Goal: Task Accomplishment & Management: Use online tool/utility

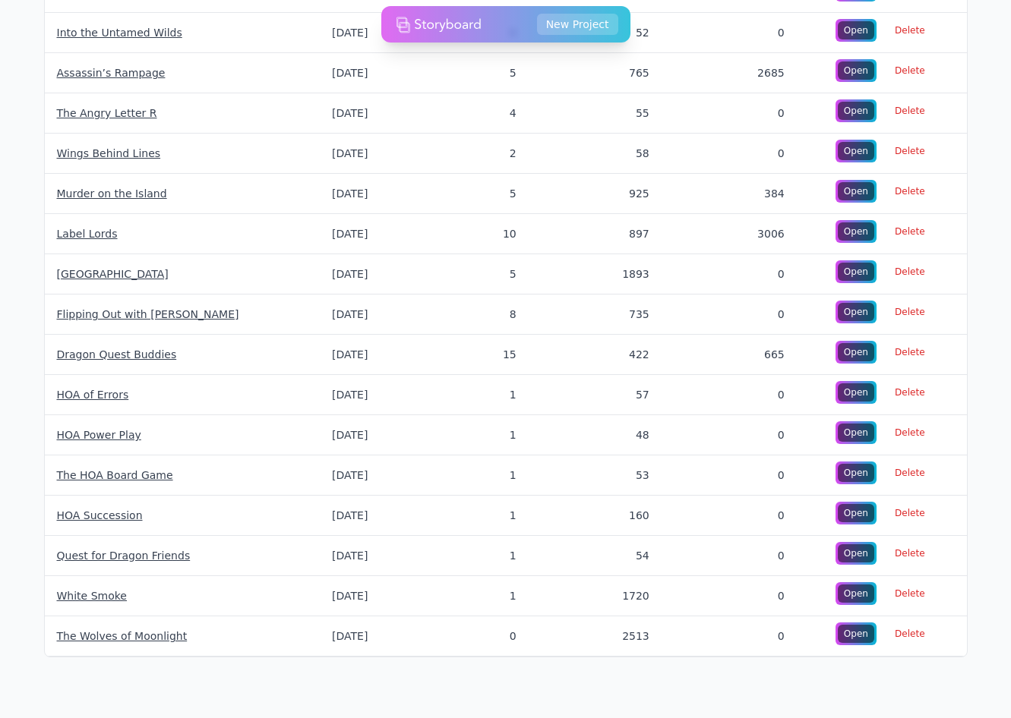
scroll to position [494, 0]
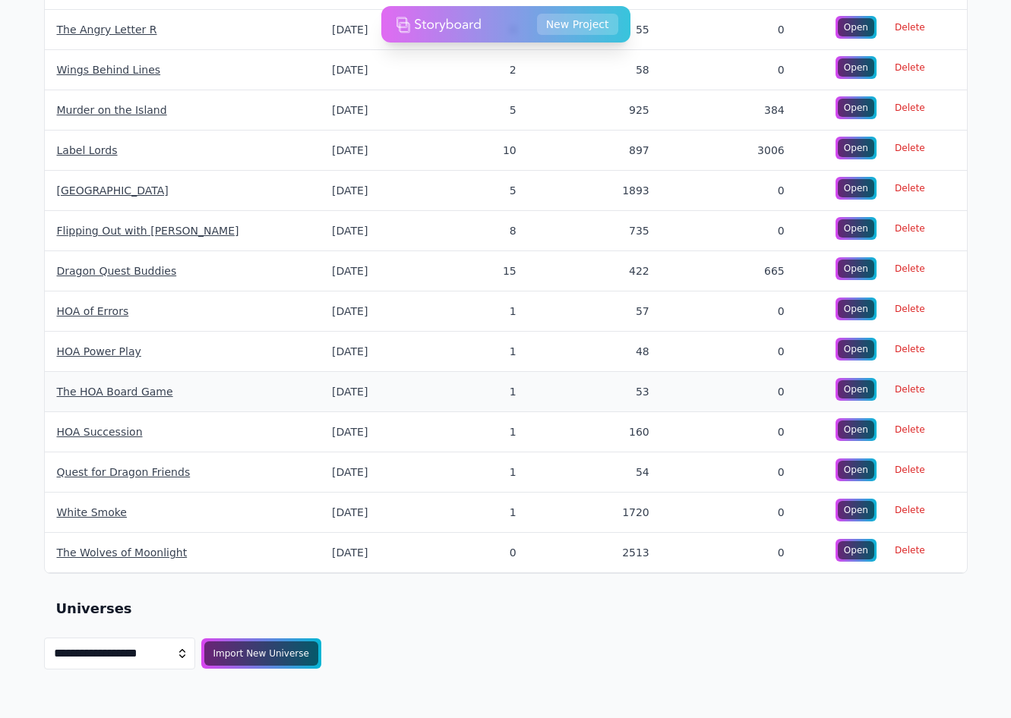
scroll to position [578, 0]
click at [276, 664] on div "Import New Universe" at bounding box center [261, 654] width 120 height 26
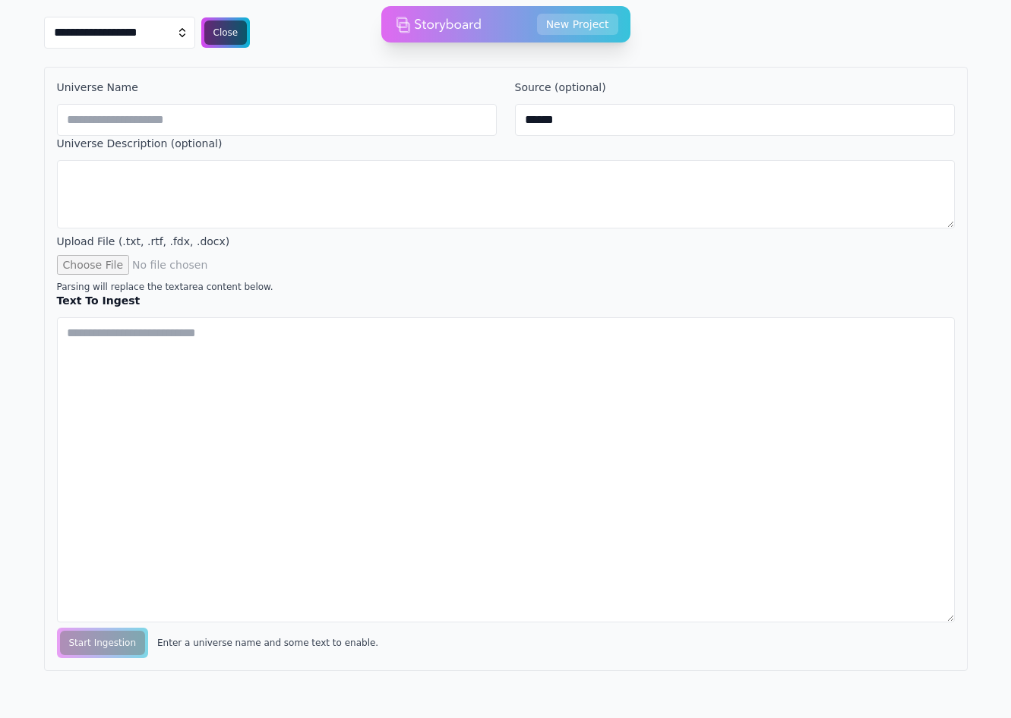
scroll to position [1198, 0]
type input "**********"
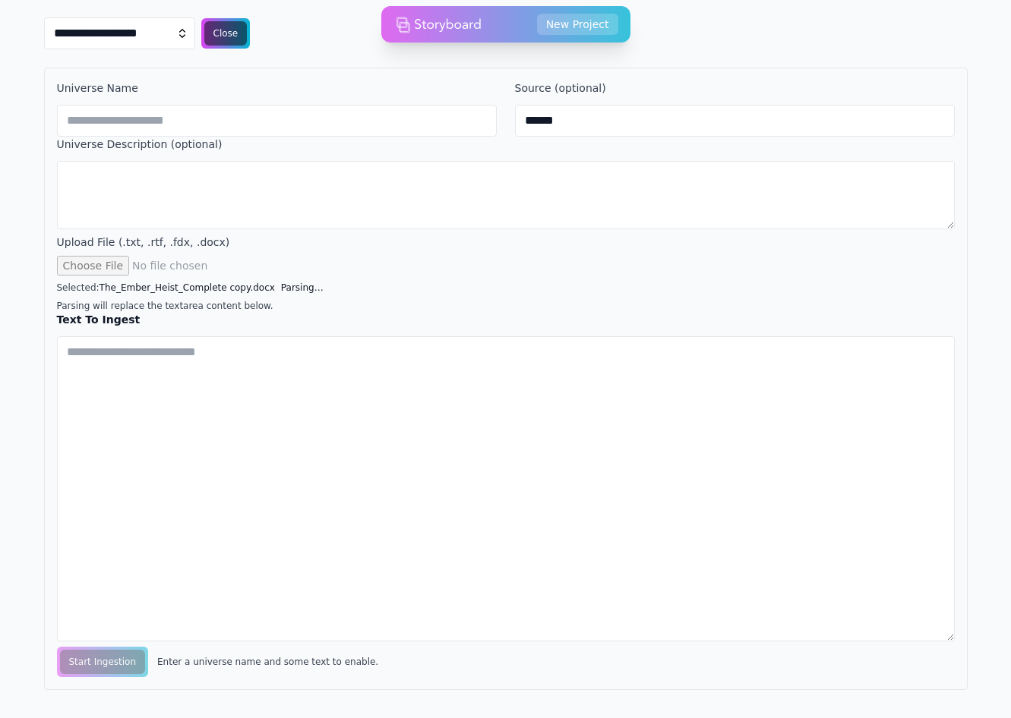
type input "**********"
type textarea "**********"
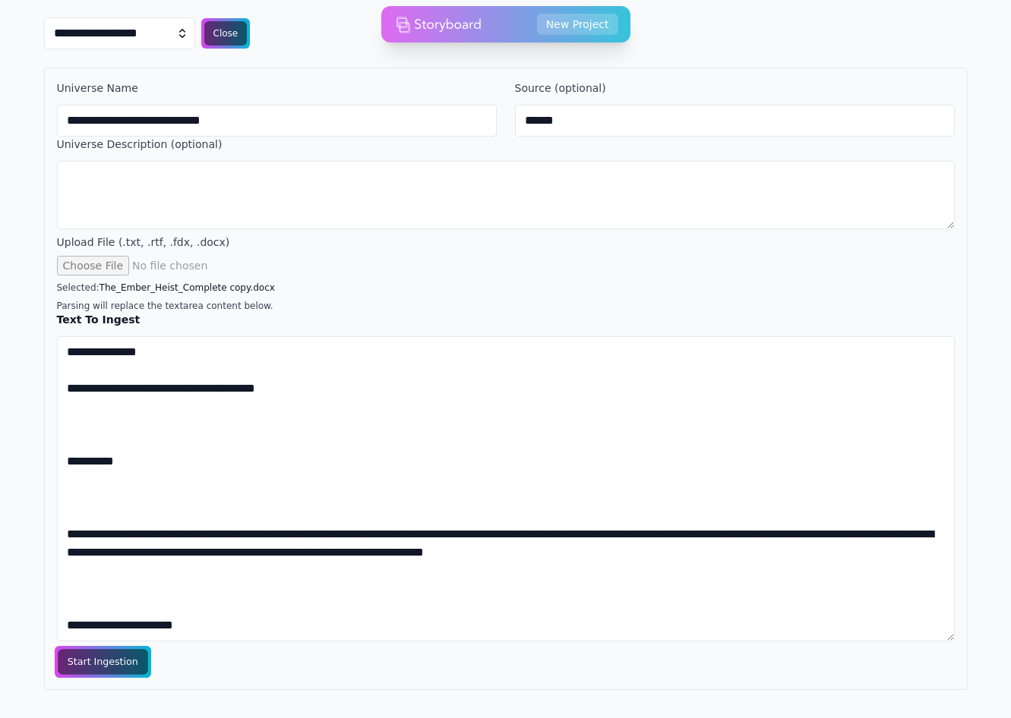
click at [101, 669] on span "Start Ingestion" at bounding box center [103, 662] width 90 height 26
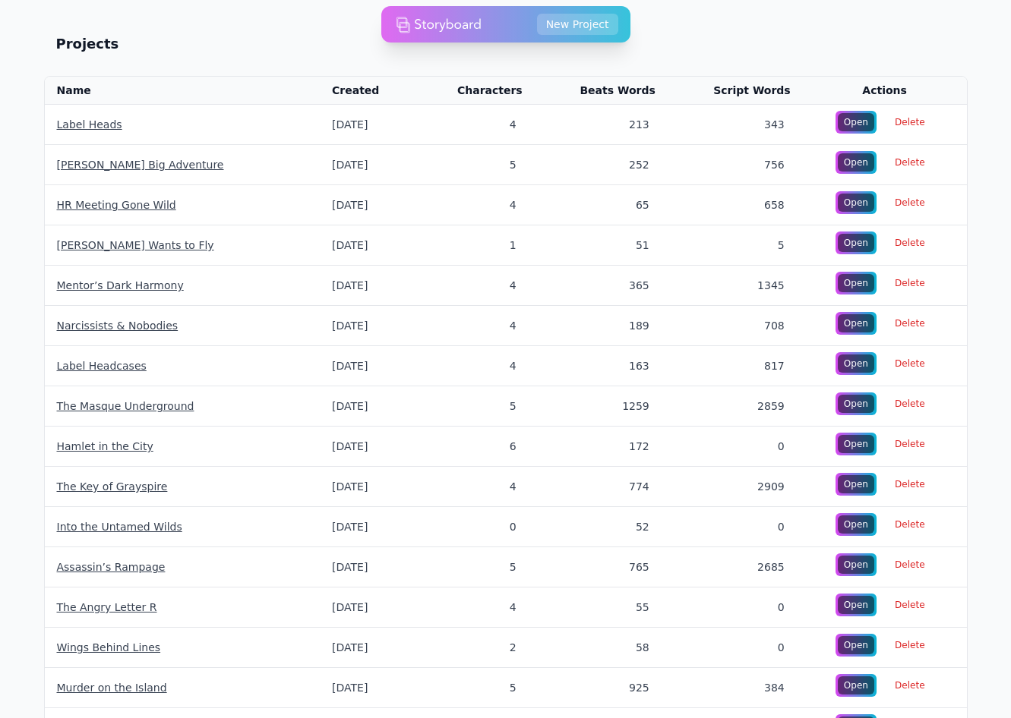
scroll to position [0, 0]
click at [74, 121] on link "Label Heads" at bounding box center [89, 124] width 65 height 12
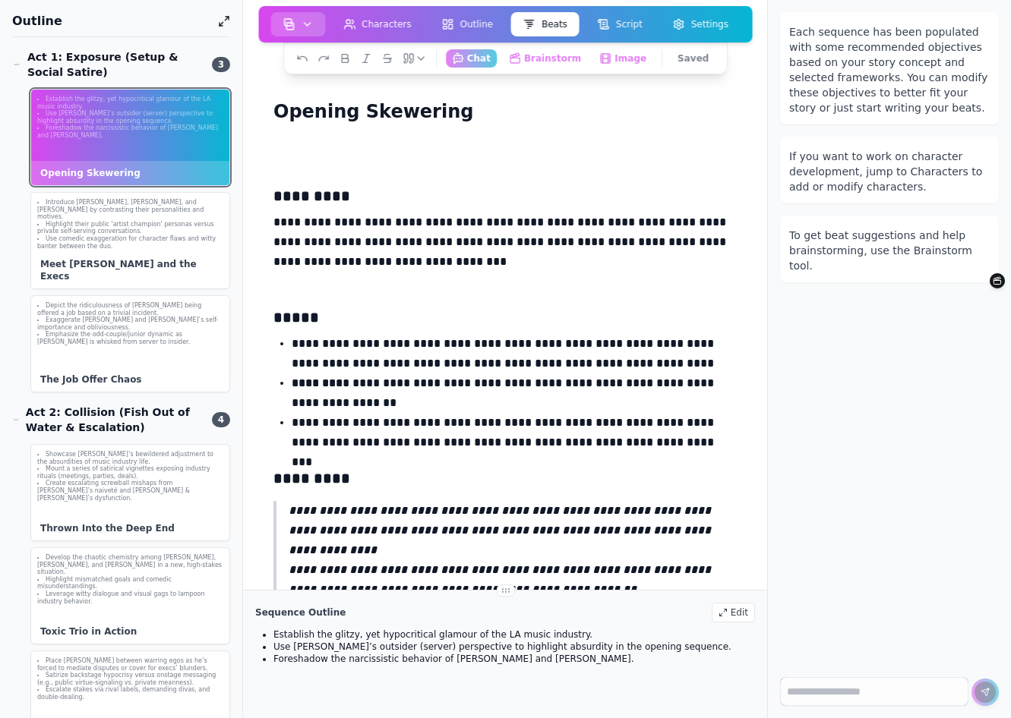
click at [289, 23] on img "button" at bounding box center [288, 24] width 12 height 12
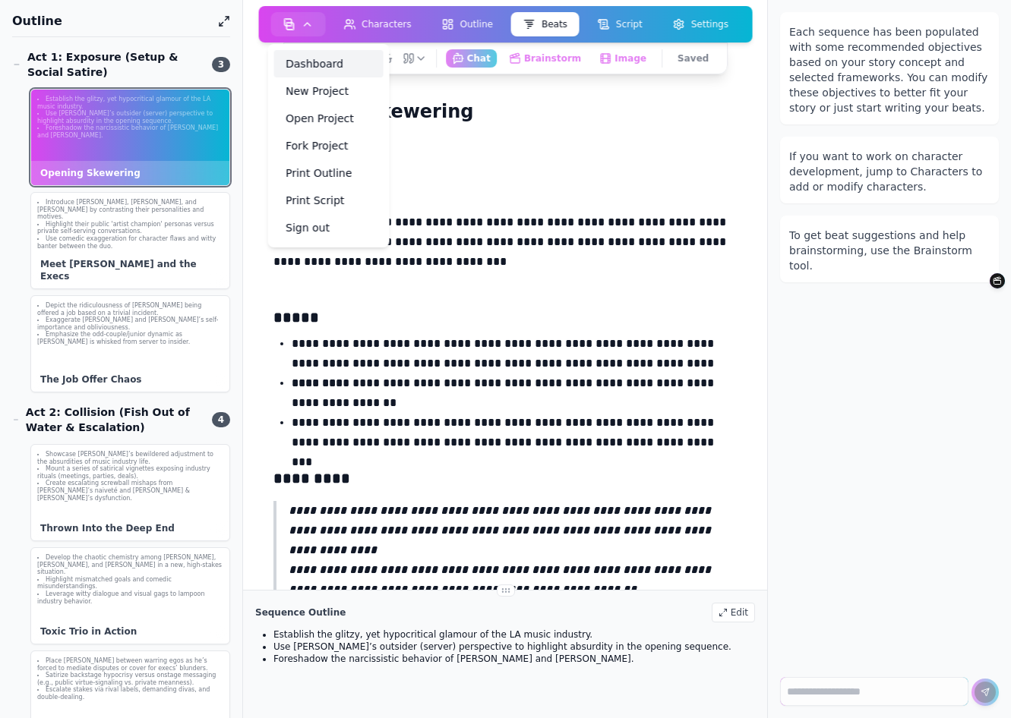
click at [311, 69] on link "Dashboard" at bounding box center [327, 63] width 109 height 27
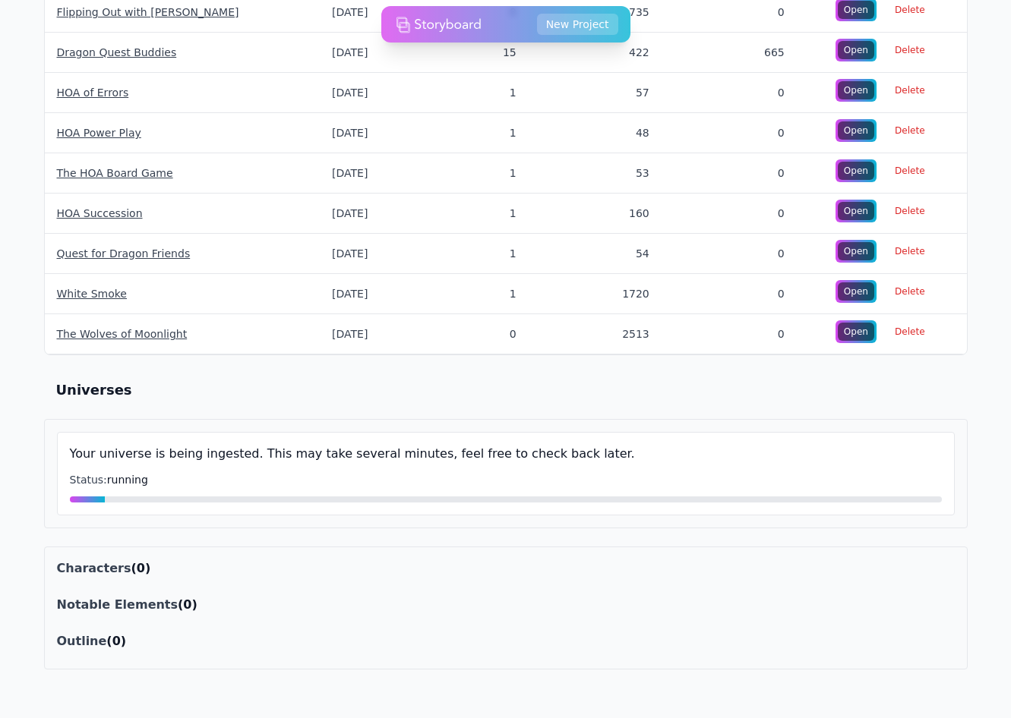
scroll to position [797, 0]
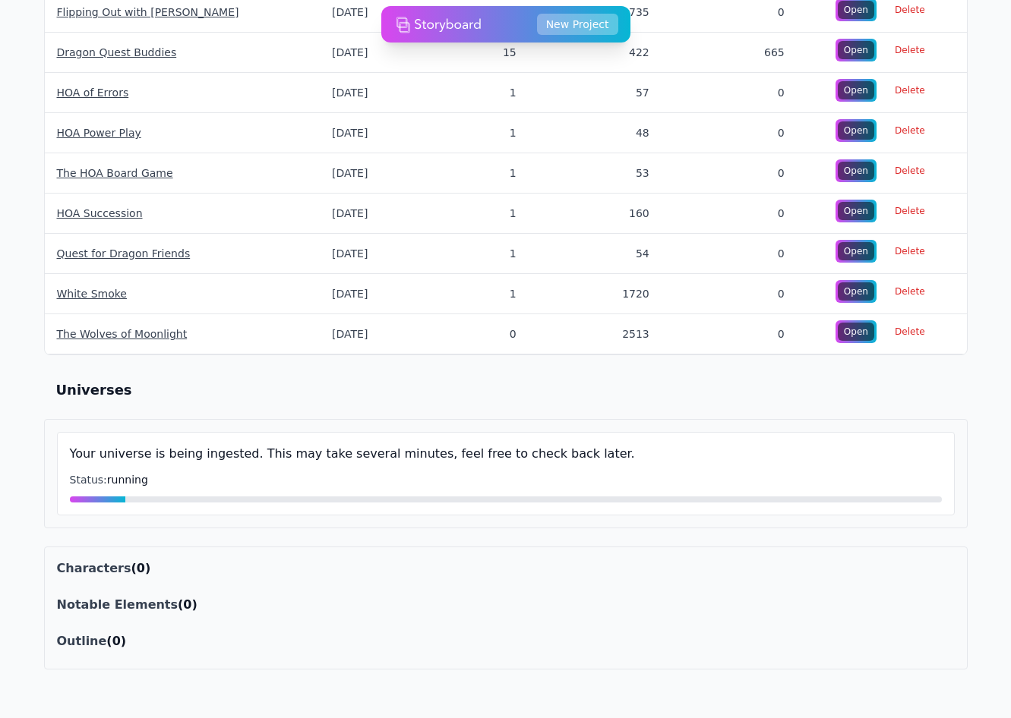
click at [573, 20] on button "New Project" at bounding box center [577, 24] width 81 height 21
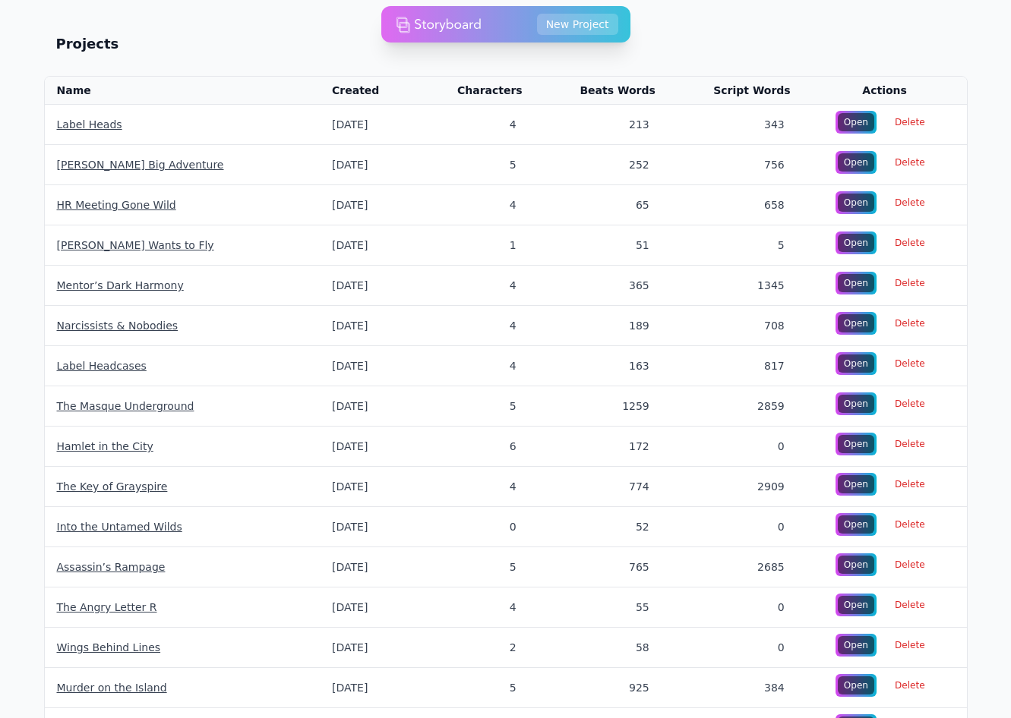
scroll to position [0, 0]
click at [575, 17] on button "New Project" at bounding box center [577, 24] width 81 height 21
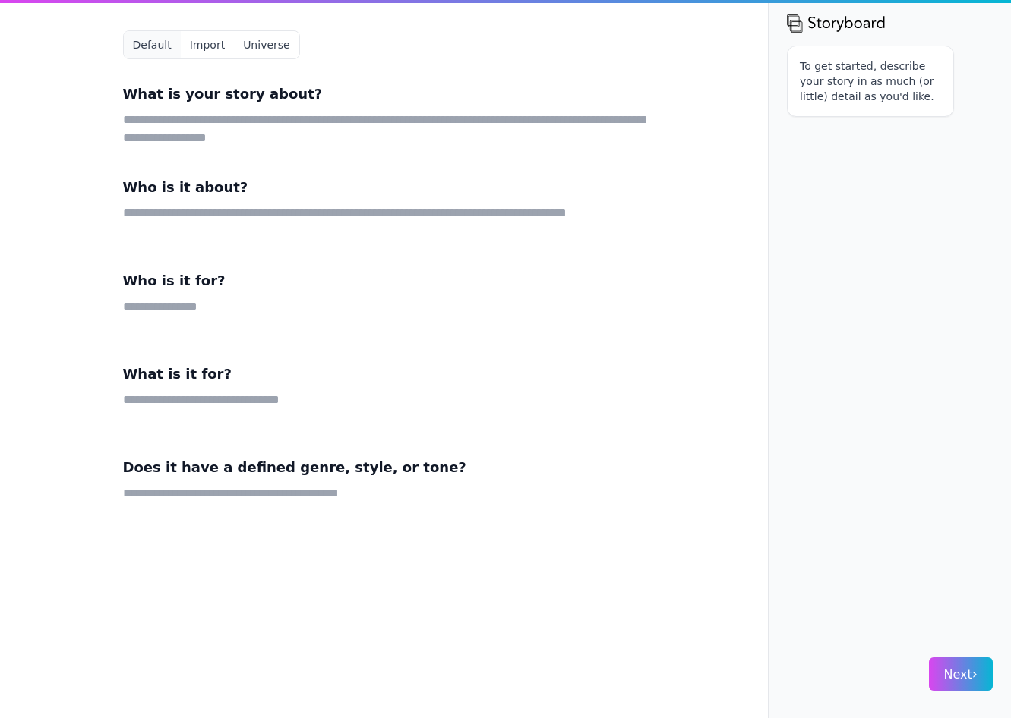
click at [267, 41] on button "Universe" at bounding box center [266, 44] width 65 height 27
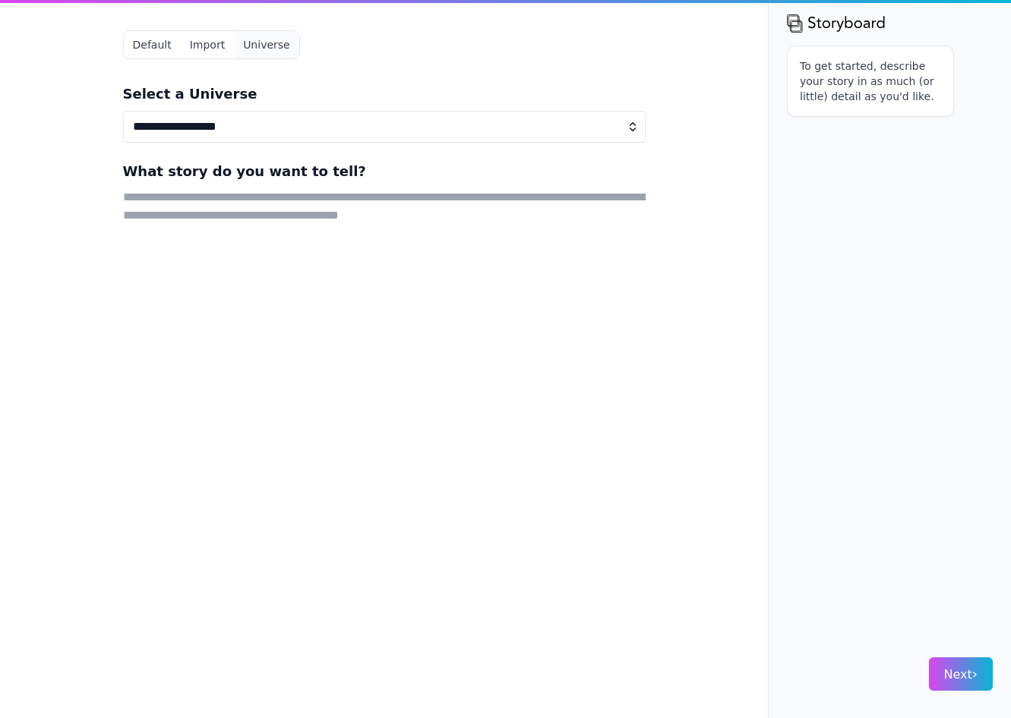
click at [324, 49] on div "**********" at bounding box center [384, 359] width 583 height 718
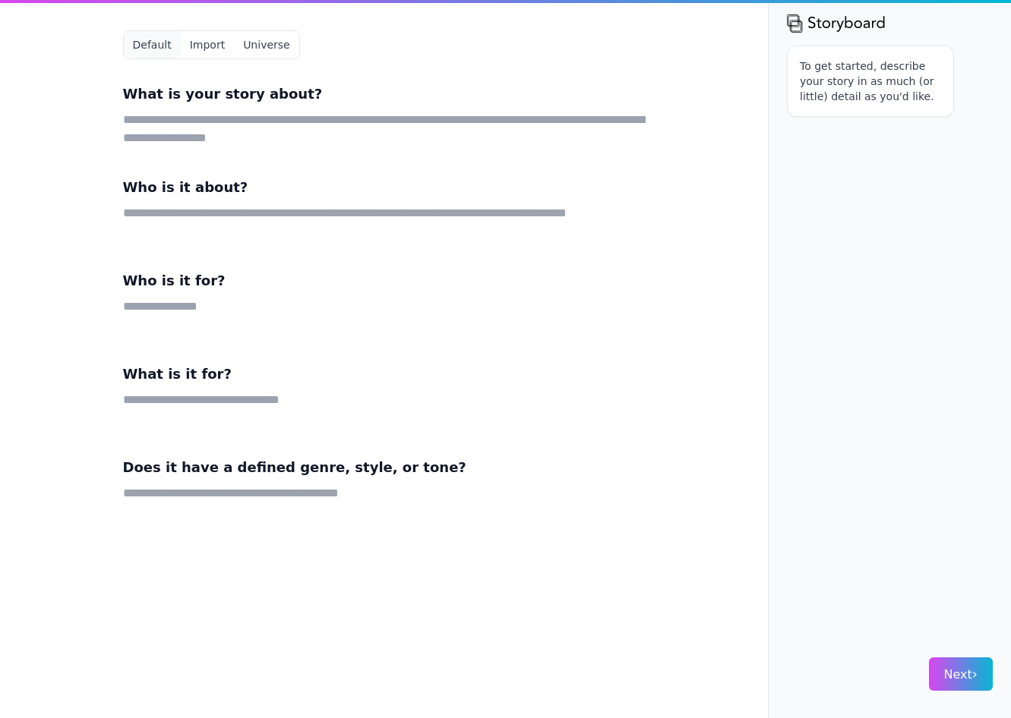
click at [243, 47] on button "Universe" at bounding box center [266, 44] width 65 height 27
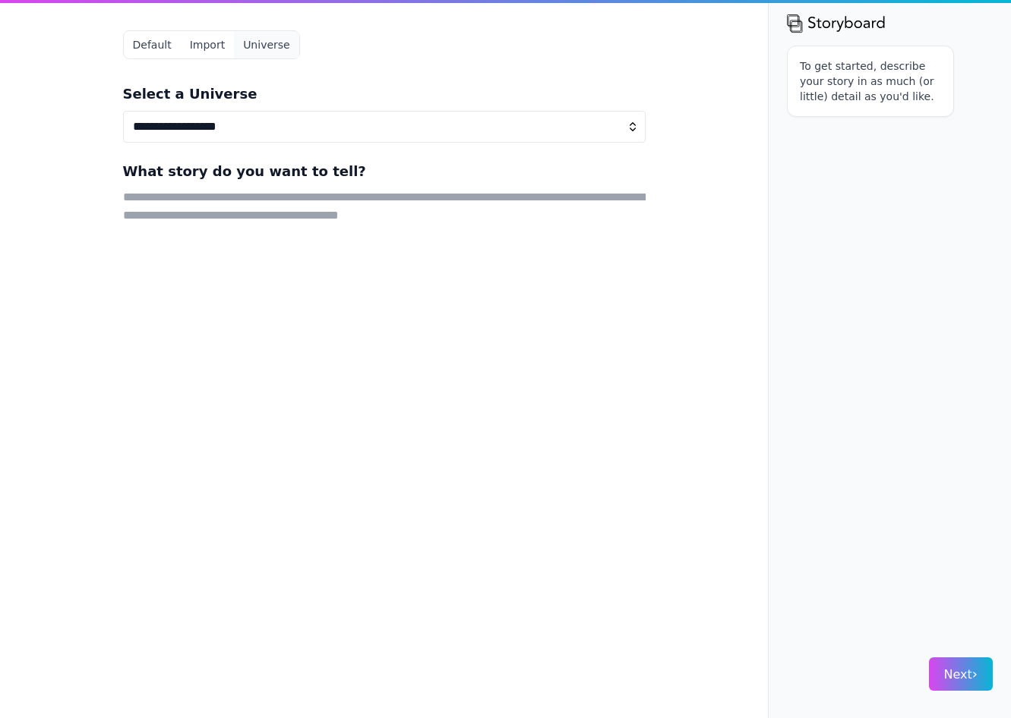
select select "**********"
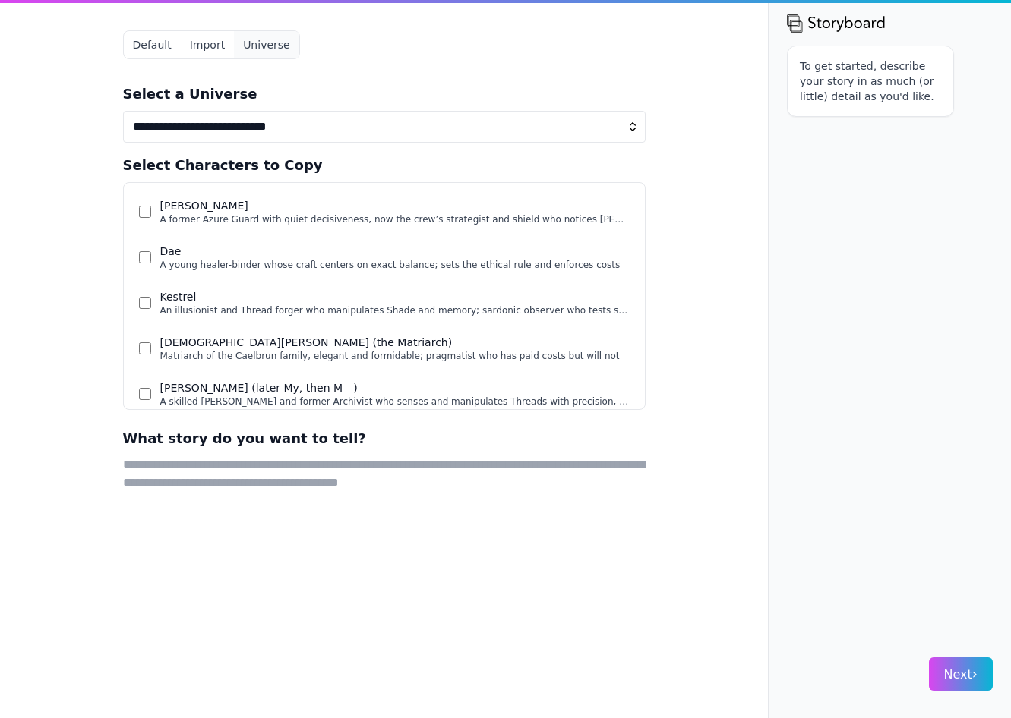
click at [212, 236] on div "Brann A former Azure Guard with quiet decisiveness, now the crew’s strategist a…" at bounding box center [384, 296] width 522 height 228
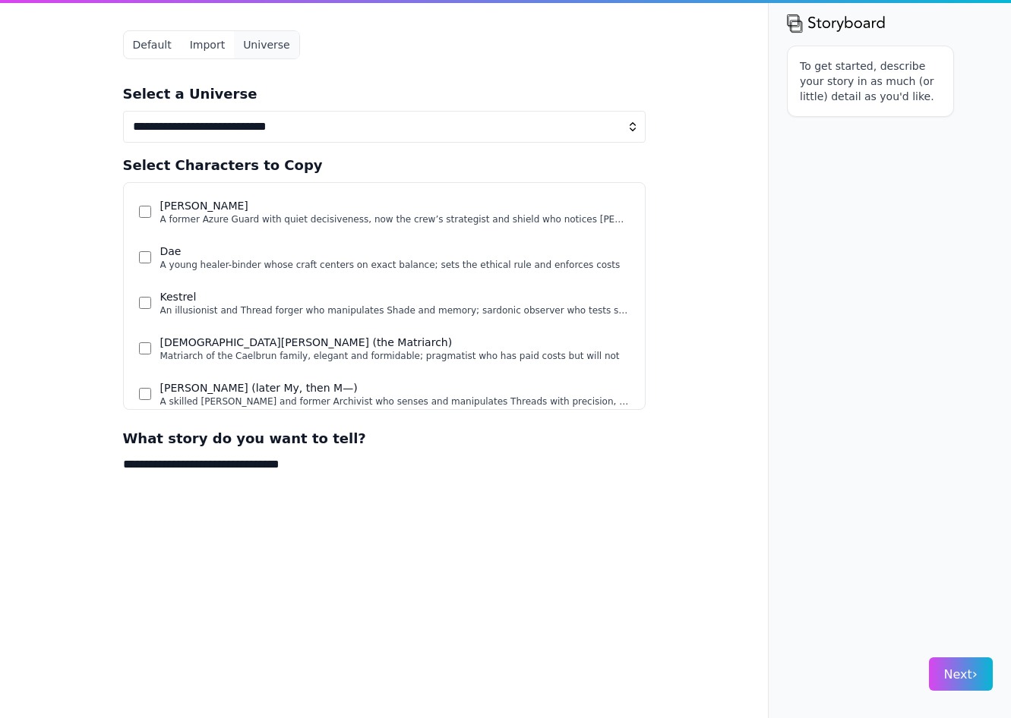
type textarea "**********"
click at [955, 671] on span "Next ›" at bounding box center [960, 674] width 33 height 14
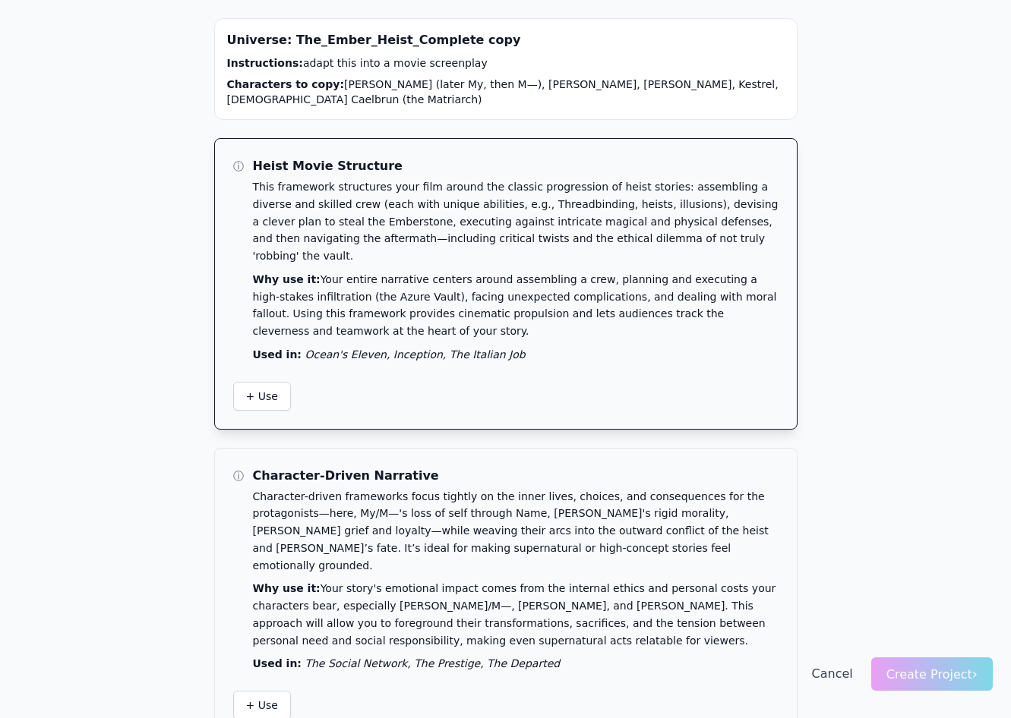
click at [732, 194] on p "This framework structures your film around the classic progression of heist sto…" at bounding box center [515, 221] width 525 height 87
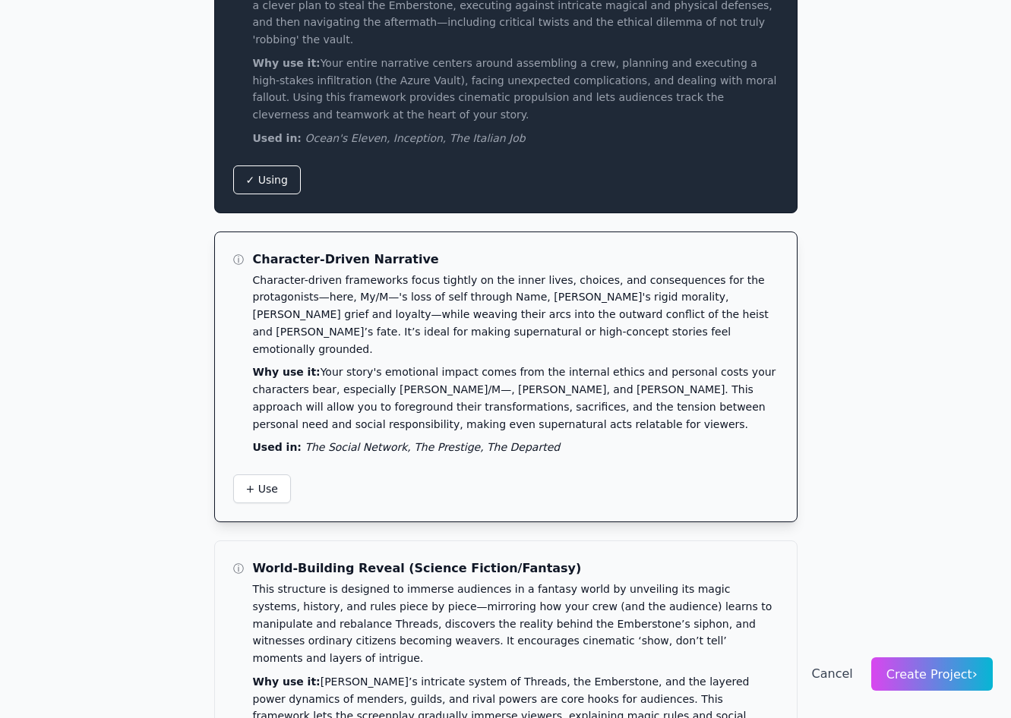
scroll to position [219, 0]
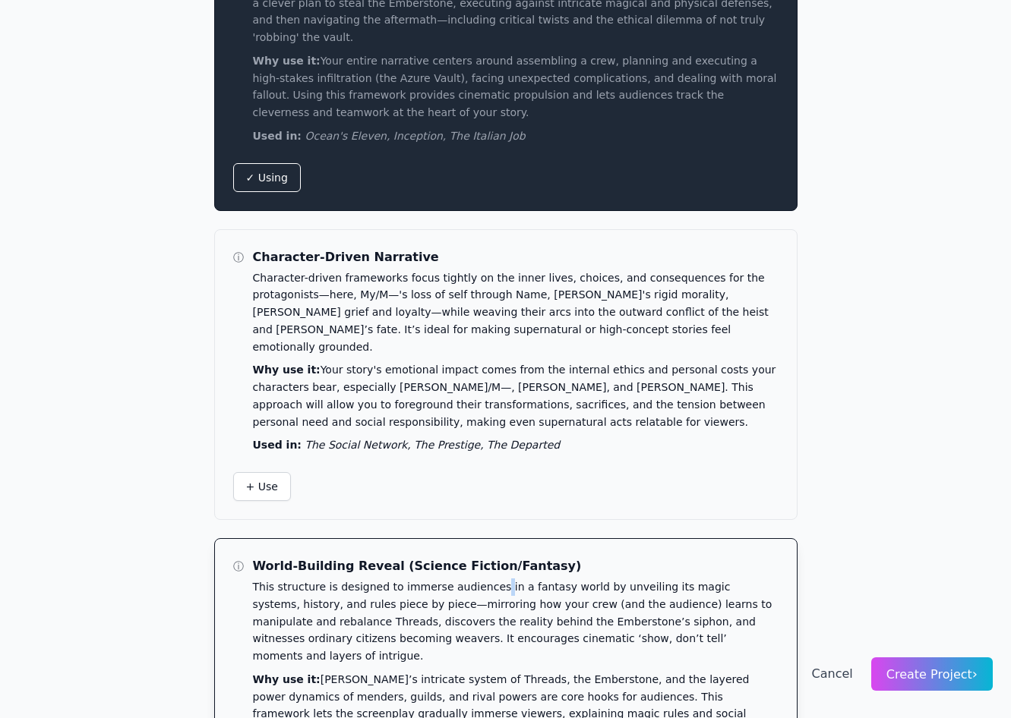
click at [491, 579] on p "This structure is designed to immerse audiences in a fantasy world by unveiling…" at bounding box center [515, 622] width 525 height 87
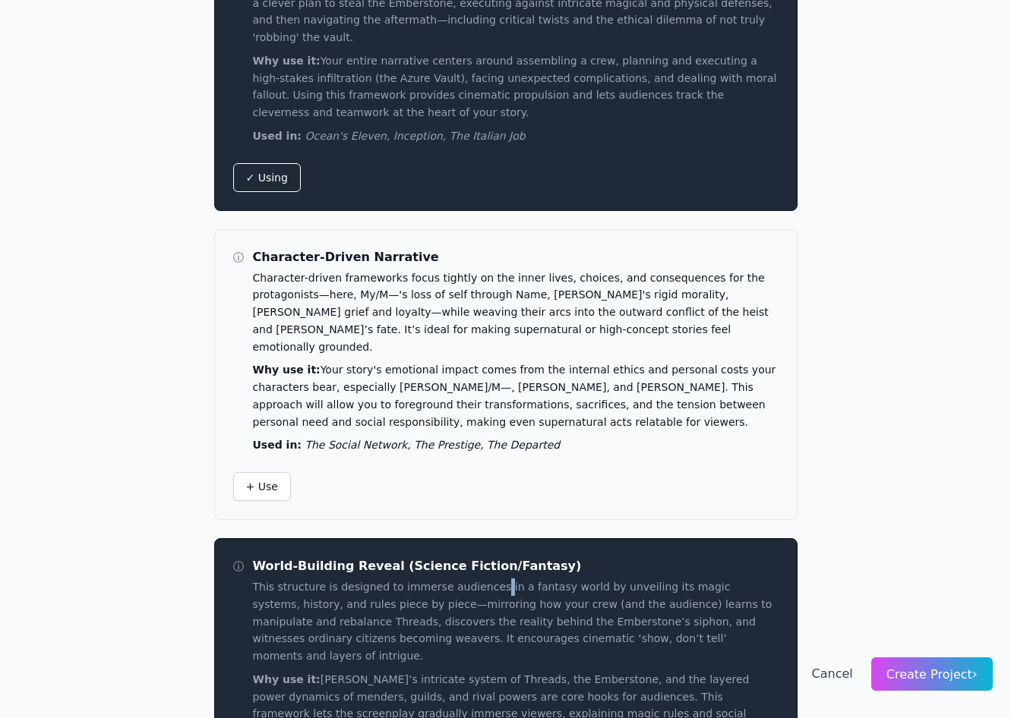
click at [958, 678] on span "Create Project ›" at bounding box center [931, 674] width 91 height 14
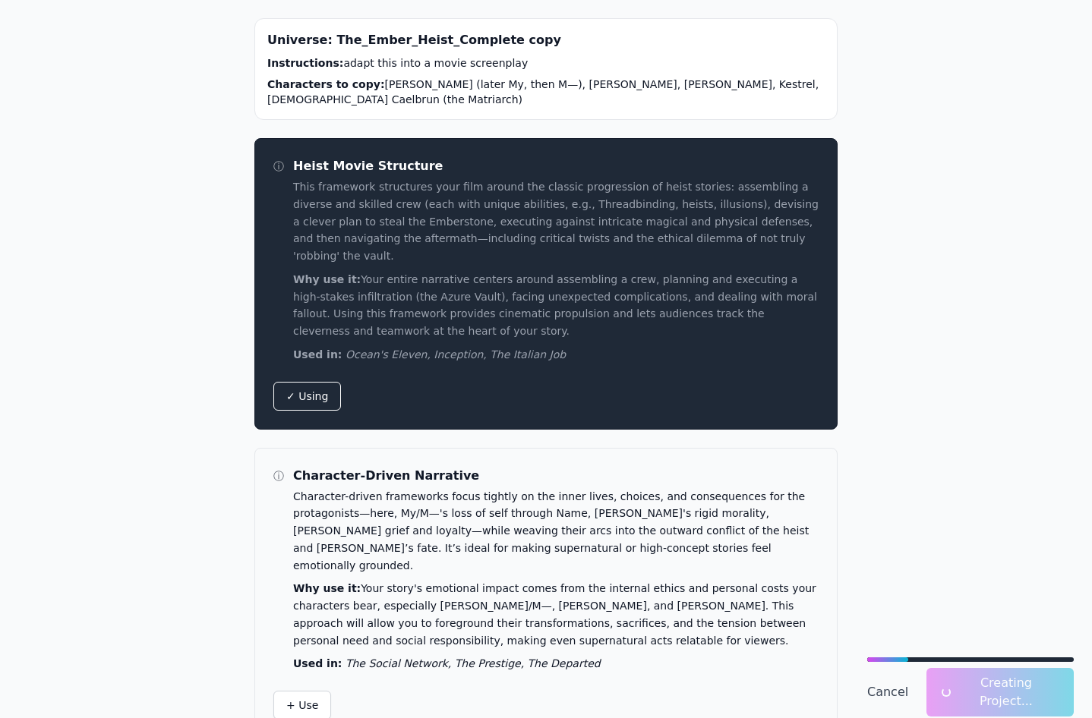
scroll to position [0, 0]
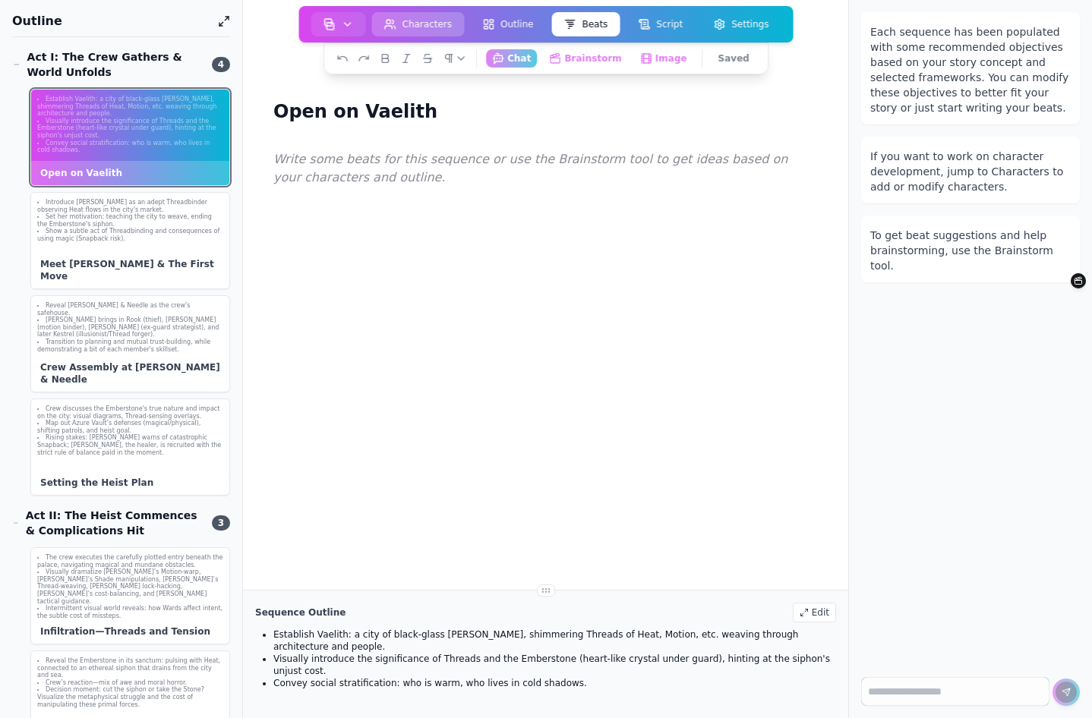
click at [423, 25] on button "Characters" at bounding box center [418, 24] width 93 height 24
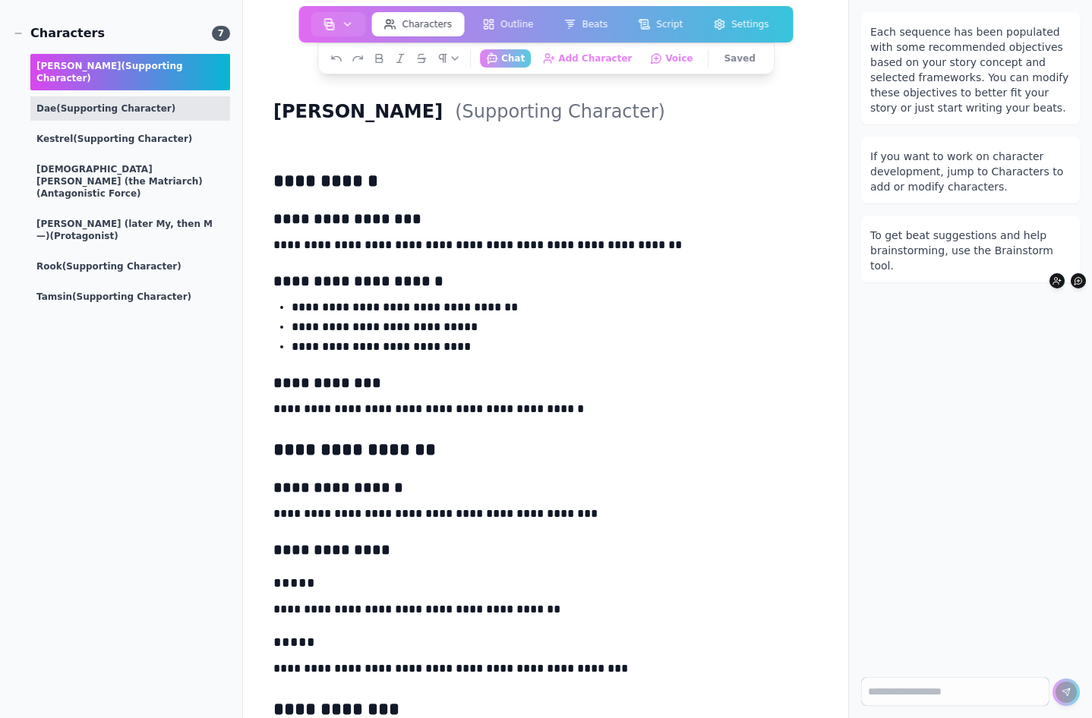
click at [154, 103] on span "(supporting character)" at bounding box center [115, 108] width 119 height 11
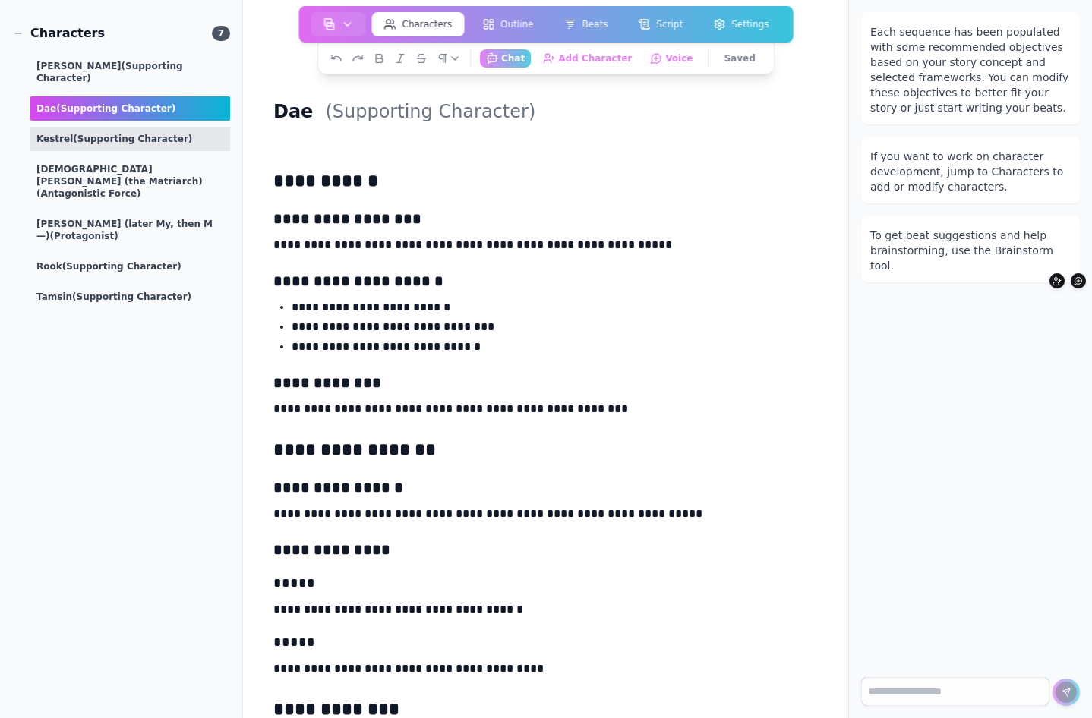
click at [156, 134] on span "(supporting character)" at bounding box center [132, 139] width 119 height 11
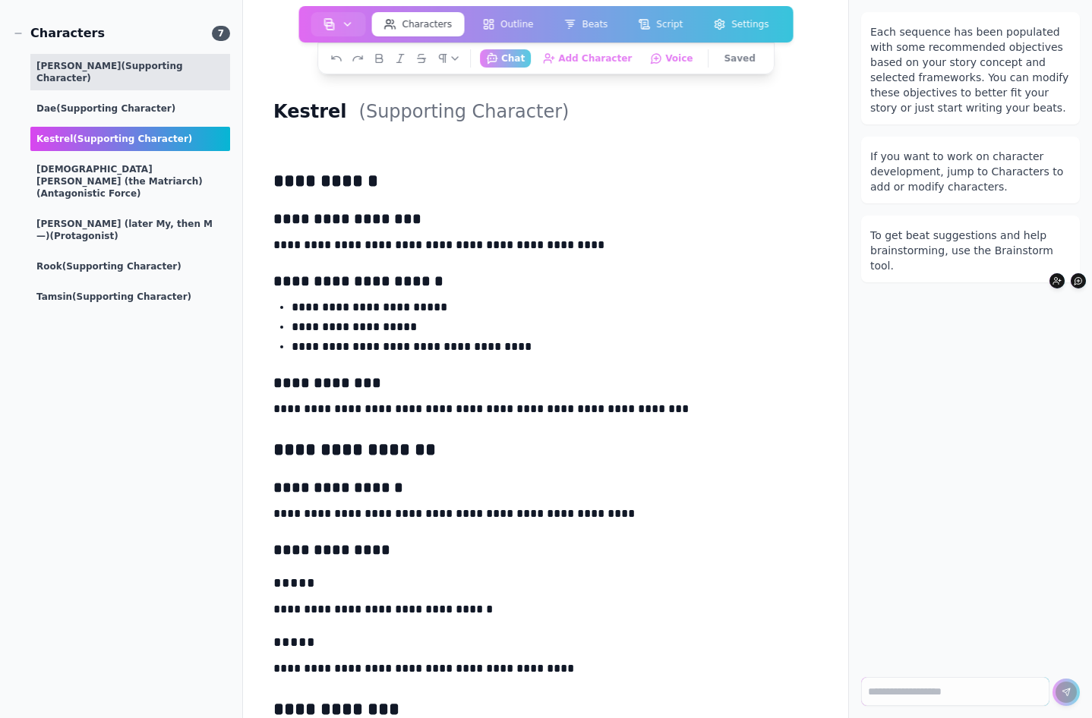
click at [130, 58] on div "Brann (supporting character)" at bounding box center [130, 72] width 200 height 36
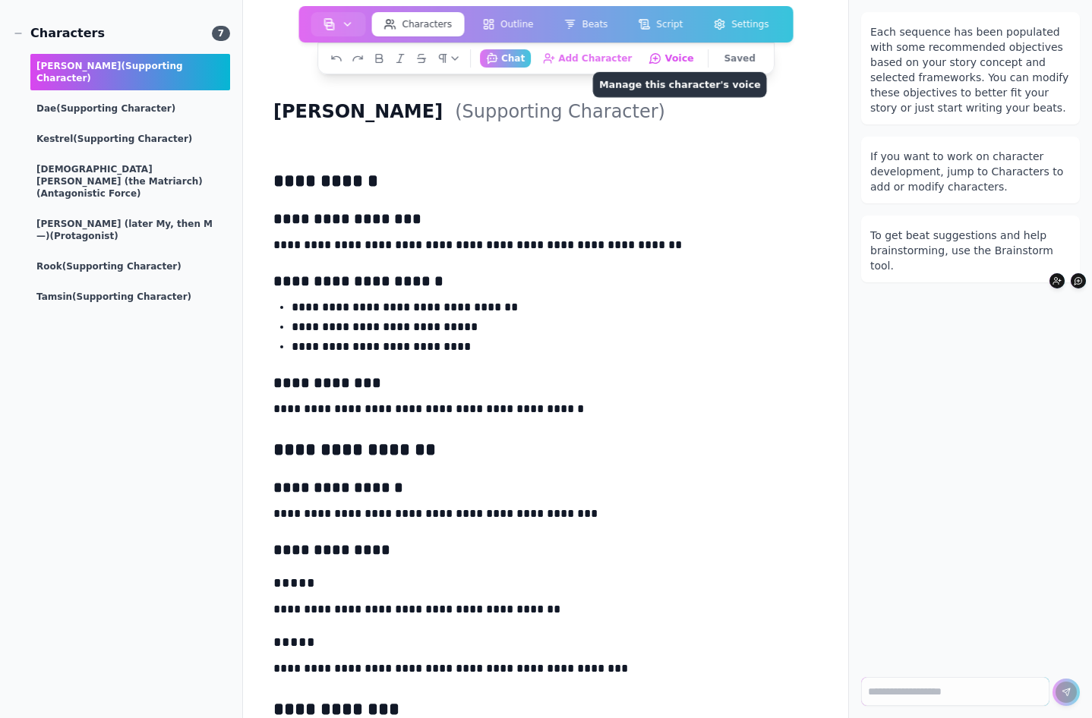
click at [683, 58] on button "Voice Manage this character's voice" at bounding box center [672, 58] width 58 height 19
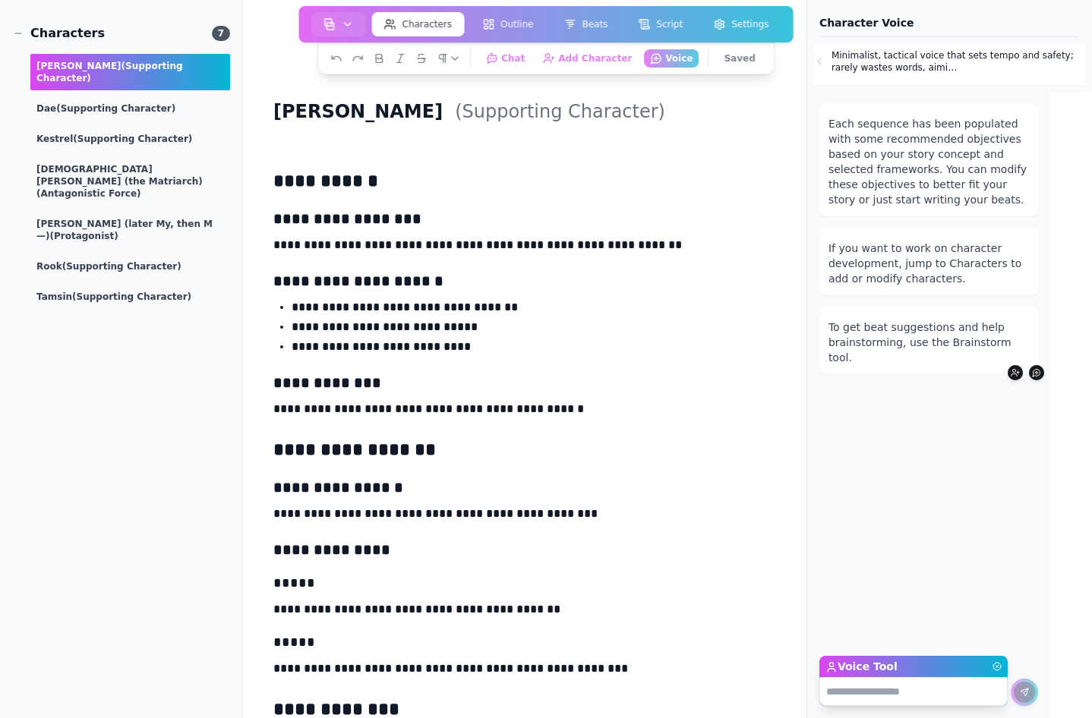
click at [901, 69] on p "Minimalist, tactical voice that sets tempo and safety; rarely wastes words, aim…" at bounding box center [956, 61] width 251 height 24
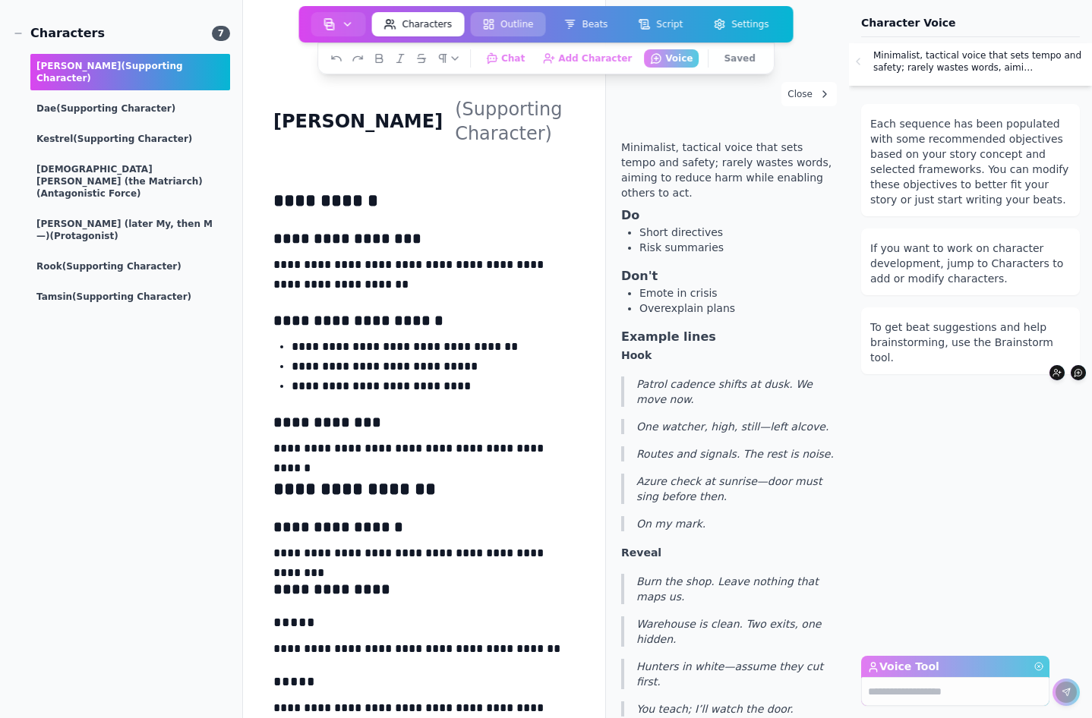
click at [522, 12] on button "Outline" at bounding box center [507, 24] width 75 height 24
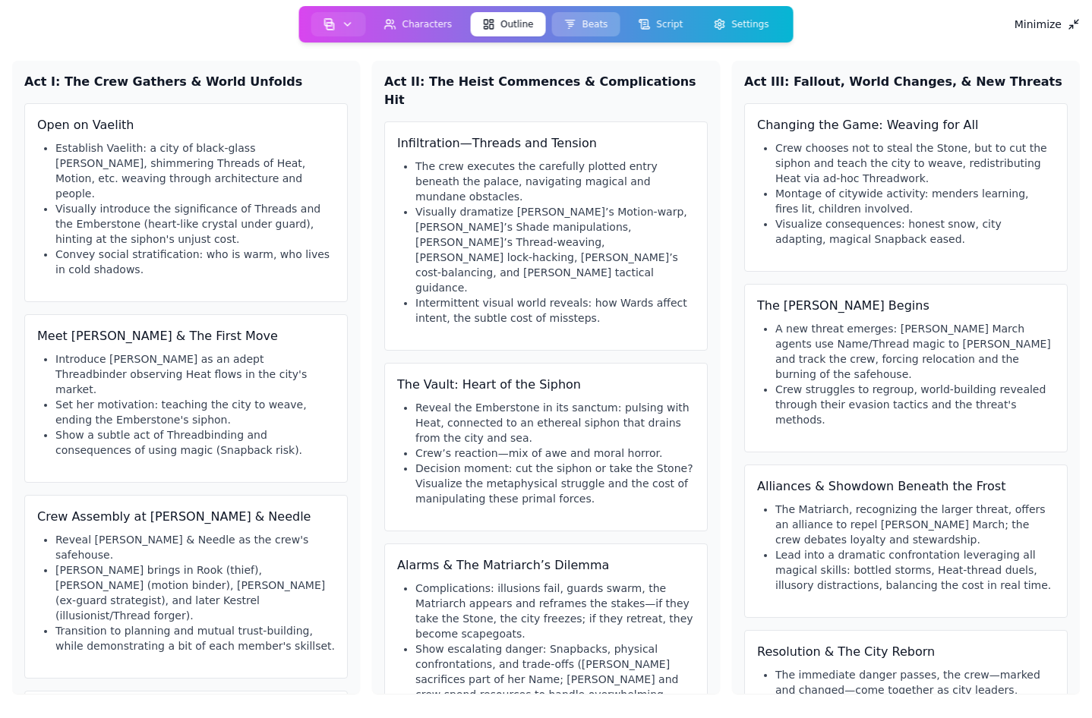
click at [583, 21] on button "Beats" at bounding box center [585, 24] width 68 height 24
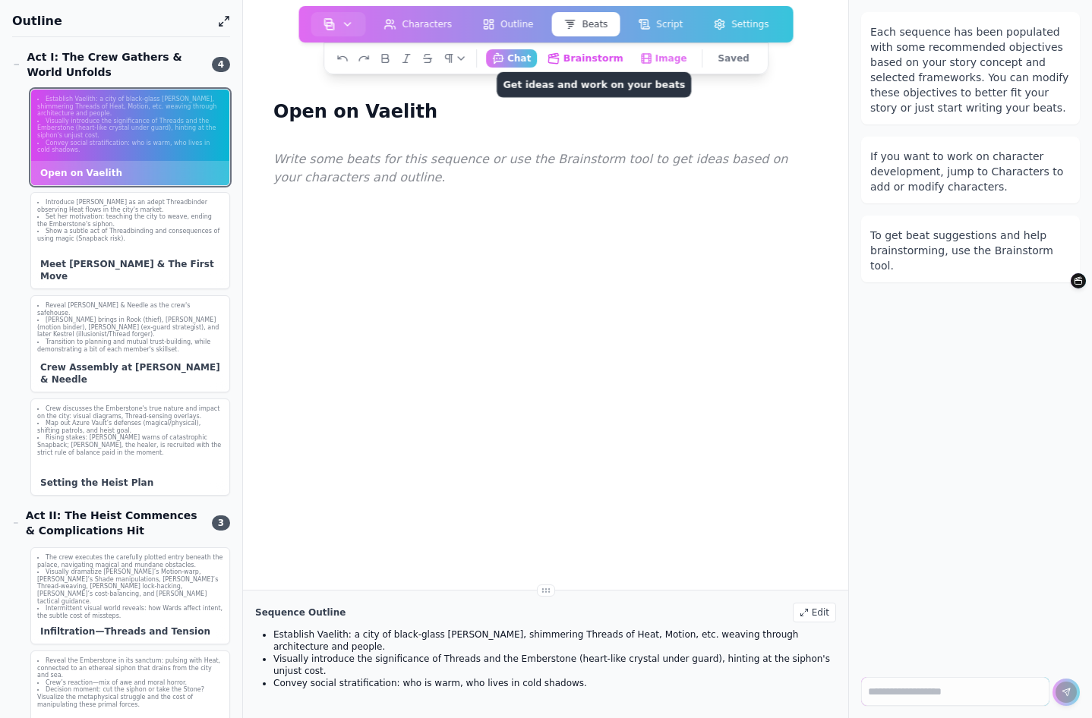
click at [602, 62] on button "Brainstorm Get ideas and work on your beats" at bounding box center [585, 58] width 89 height 19
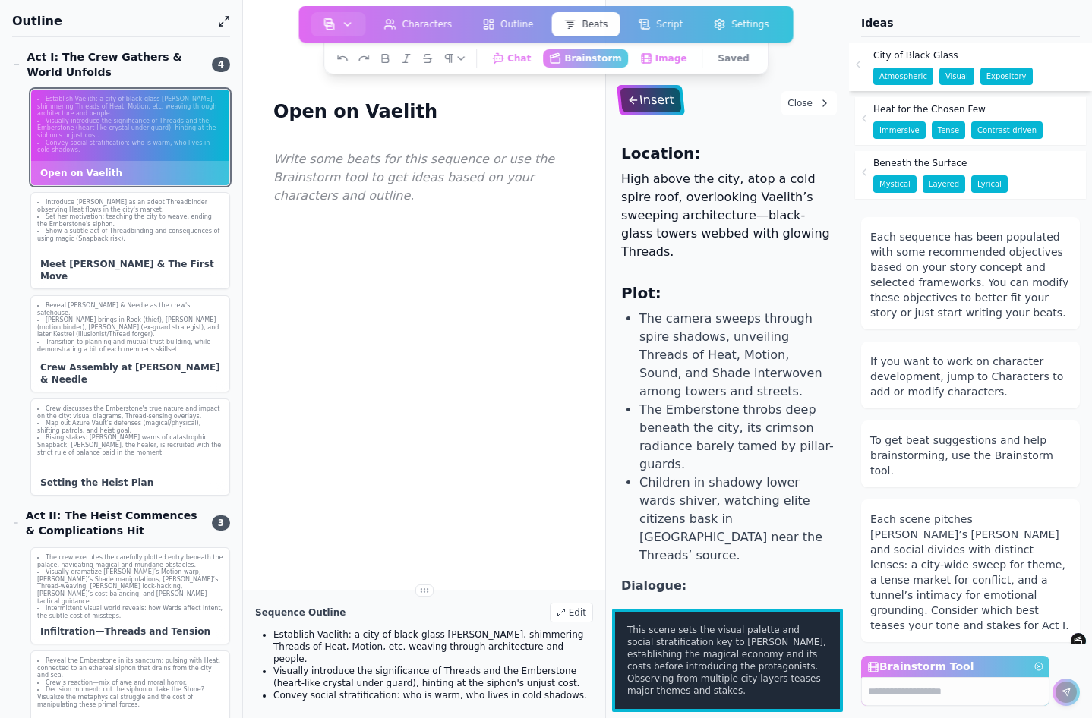
click at [645, 99] on div "Insert" at bounding box center [651, 100] width 62 height 24
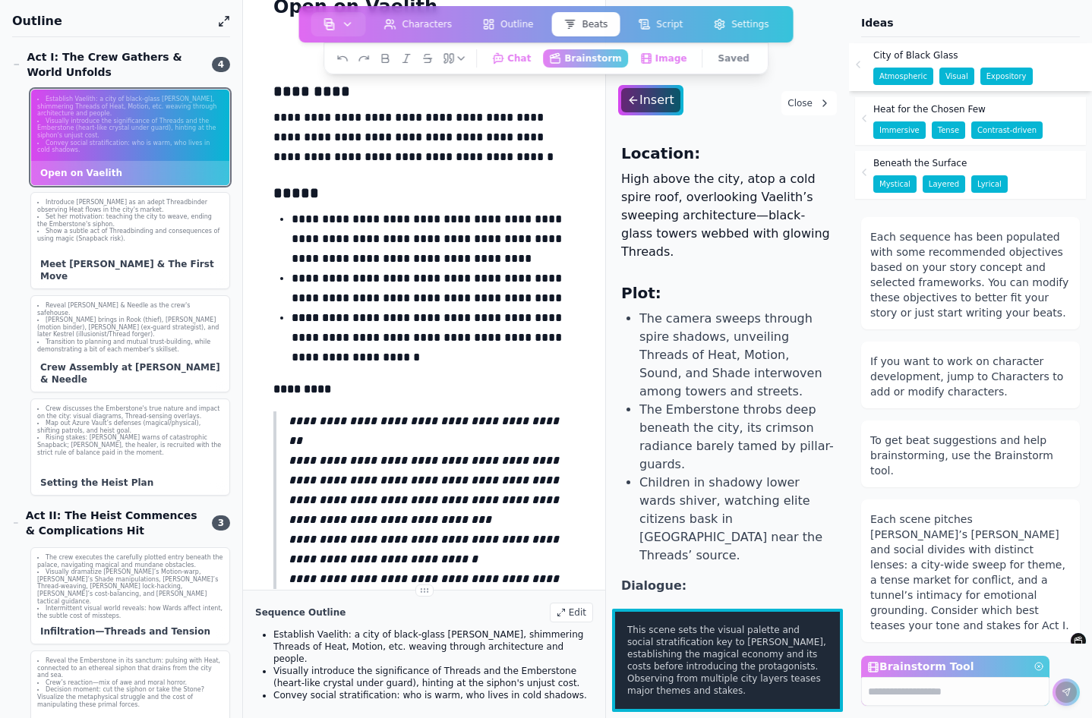
click at [794, 98] on button "Close" at bounding box center [808, 103] width 55 height 24
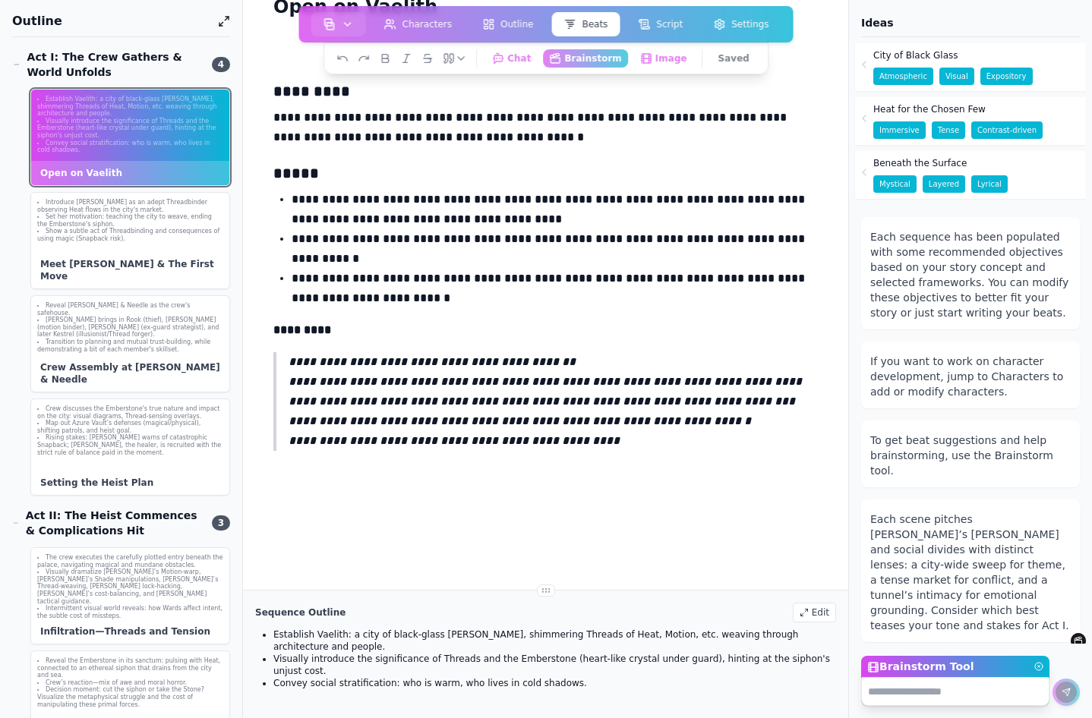
click at [898, 689] on textarea "Brainstorm Tool" at bounding box center [955, 691] width 188 height 29
type textarea "****"
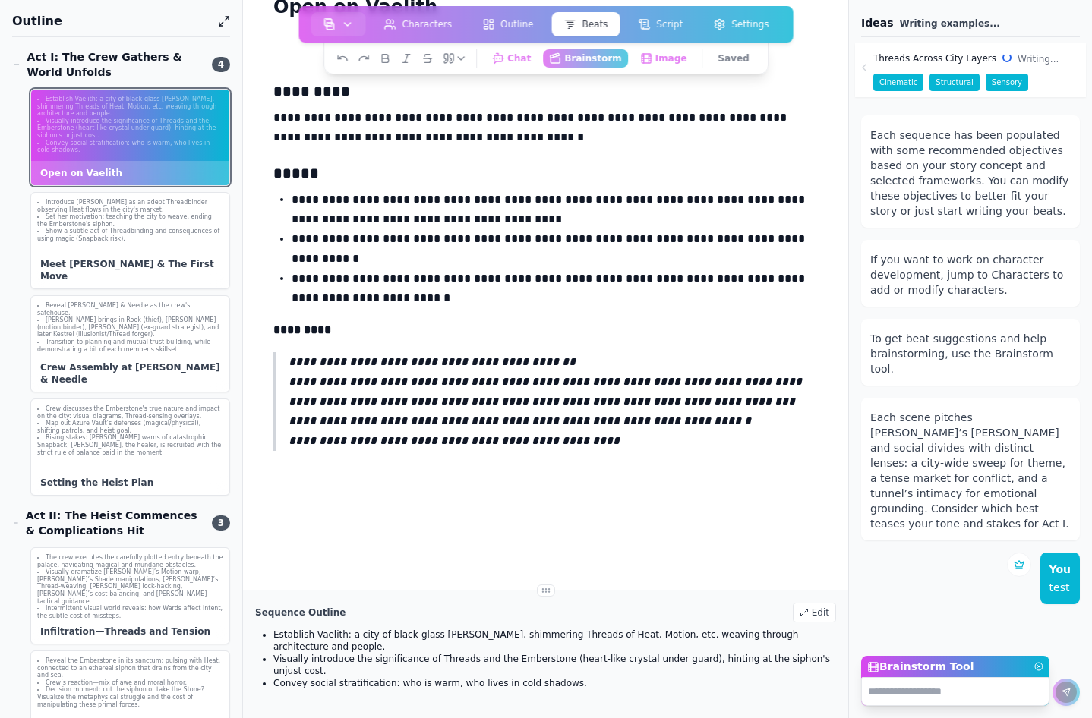
scroll to position [0, 0]
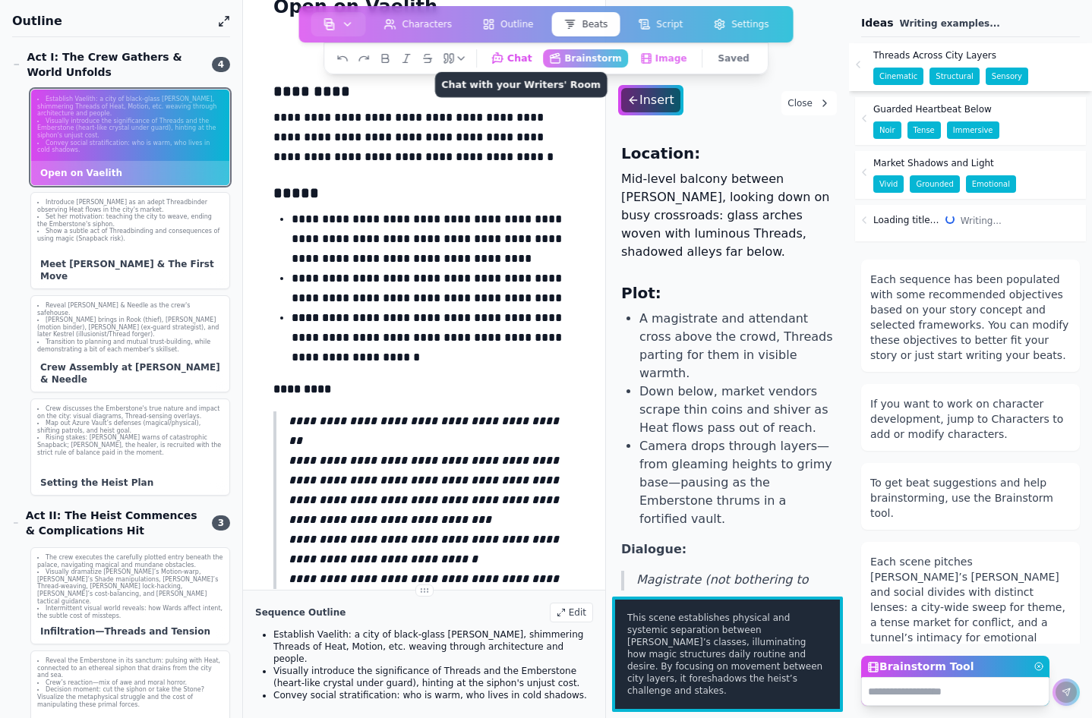
click at [535, 59] on button "Chat Chat with your Writers' Room" at bounding box center [511, 58] width 54 height 19
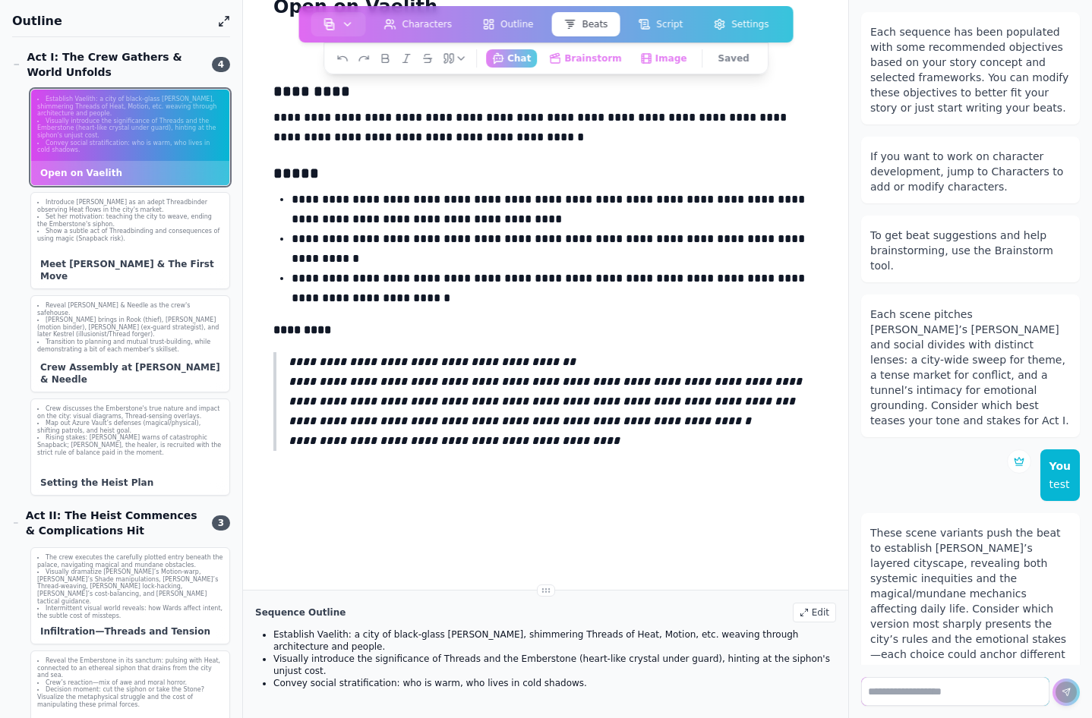
click at [909, 691] on textarea at bounding box center [955, 691] width 188 height 29
type textarea "****"
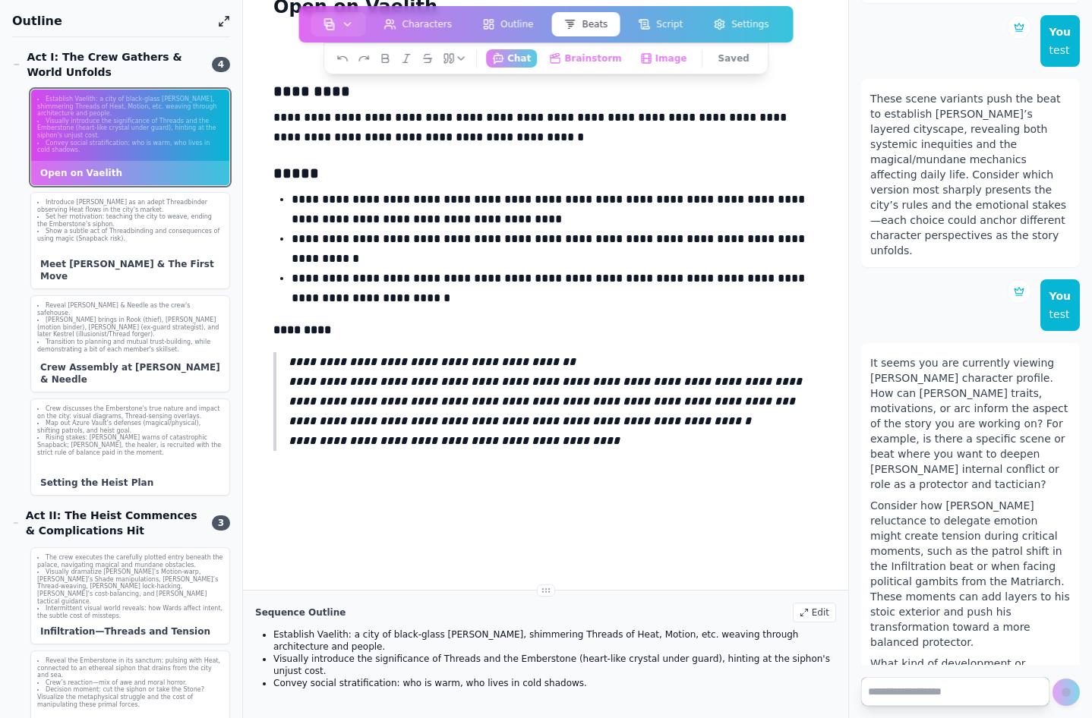
scroll to position [450, 0]
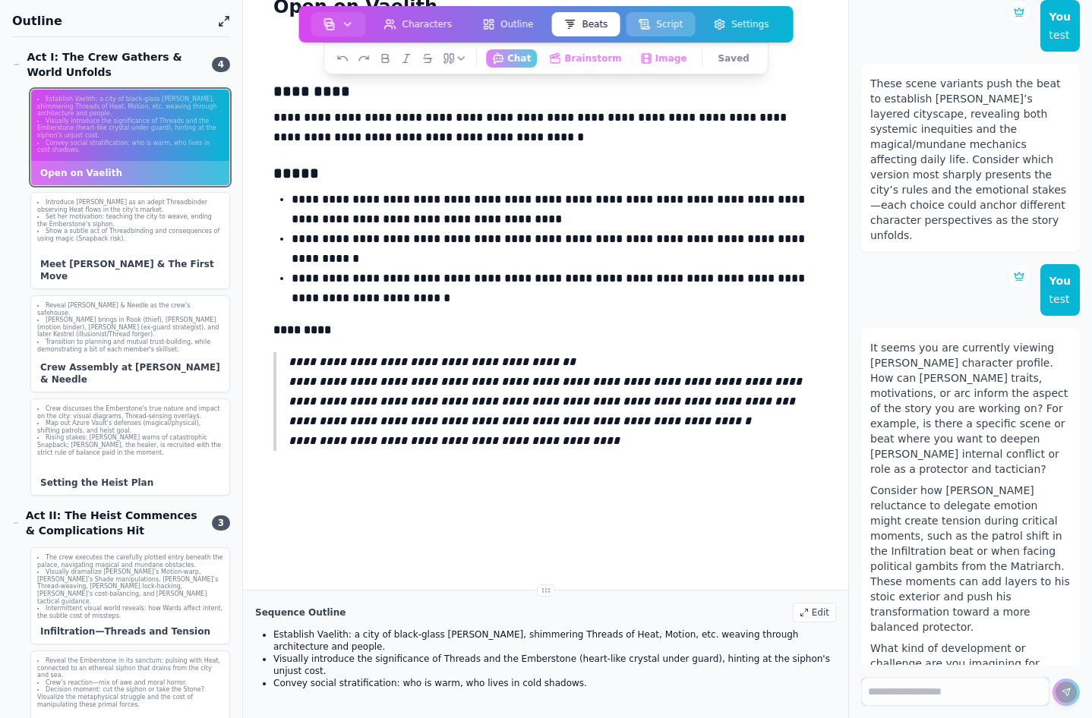
click at [659, 33] on button "Script" at bounding box center [660, 24] width 69 height 24
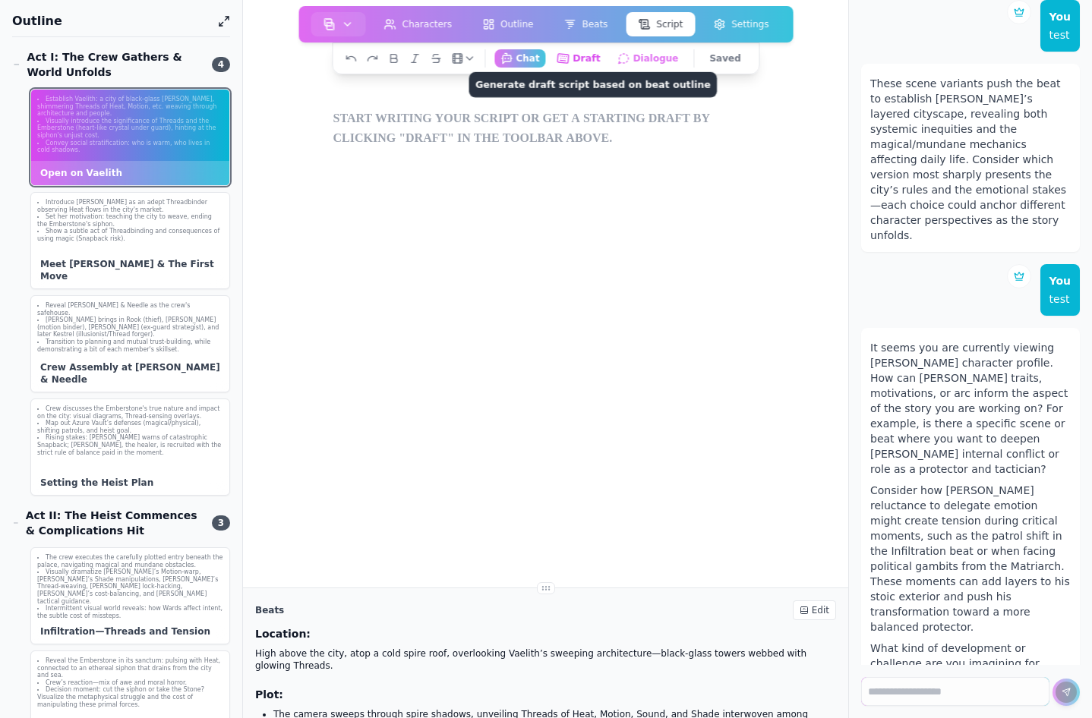
click at [584, 62] on button "Draft Generate draft script based on beat outline" at bounding box center [579, 58] width 56 height 19
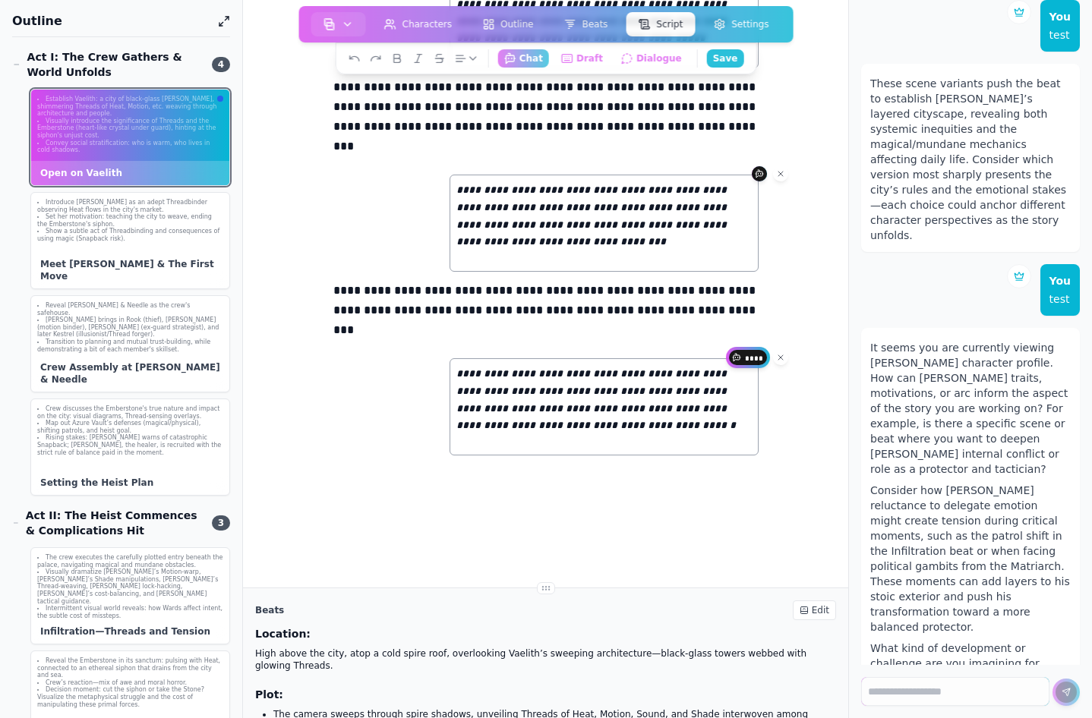
scroll to position [946, 0]
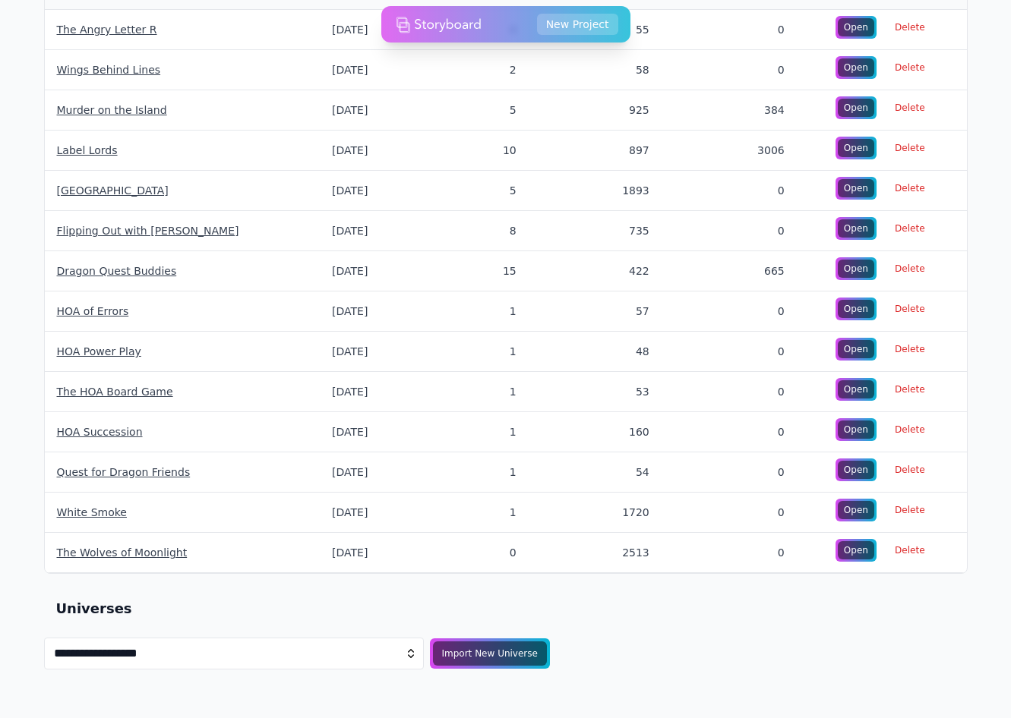
scroll to position [618, 0]
click at [474, 660] on div "Import New Universe" at bounding box center [490, 654] width 120 height 26
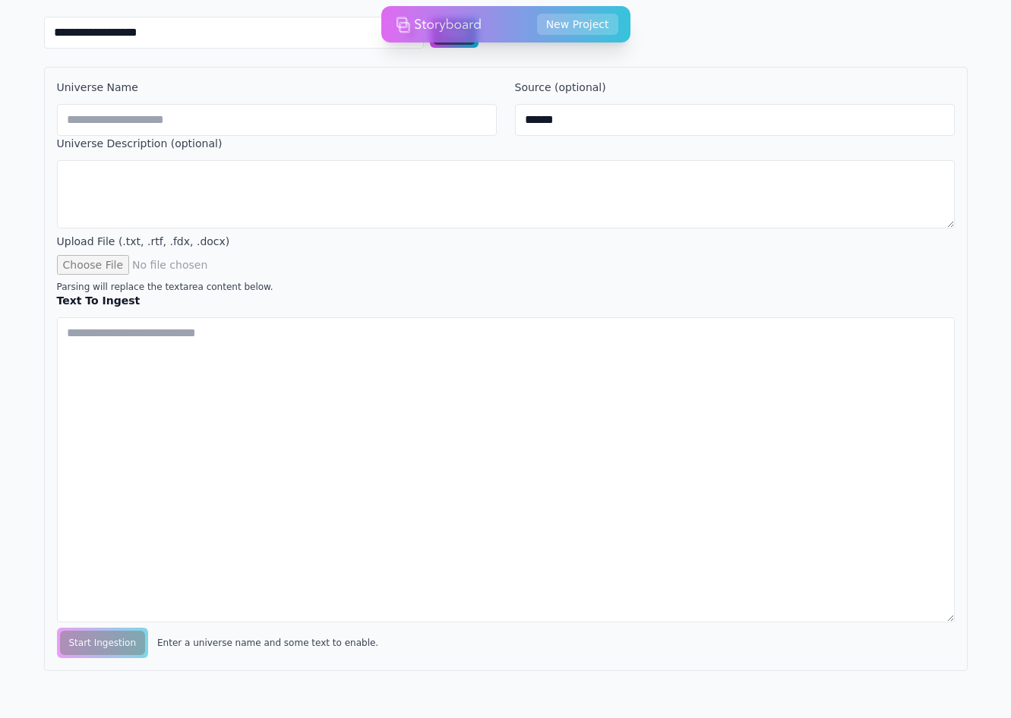
scroll to position [1239, 0]
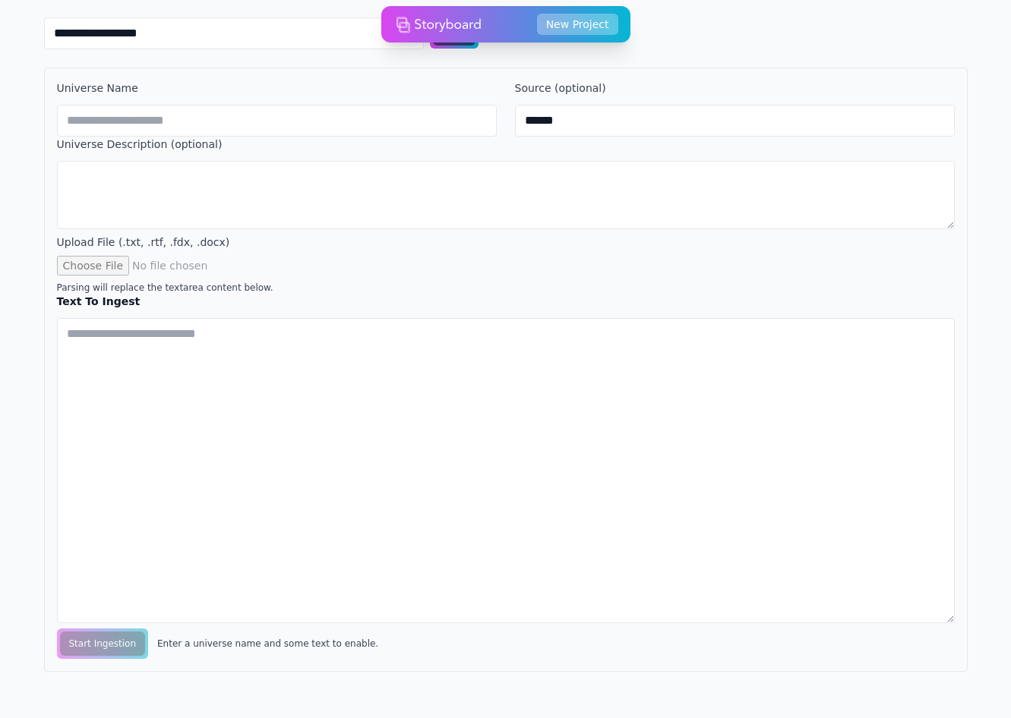
click at [577, 25] on button "New Project" at bounding box center [577, 24] width 81 height 21
